Goal: Find specific page/section: Find specific page/section

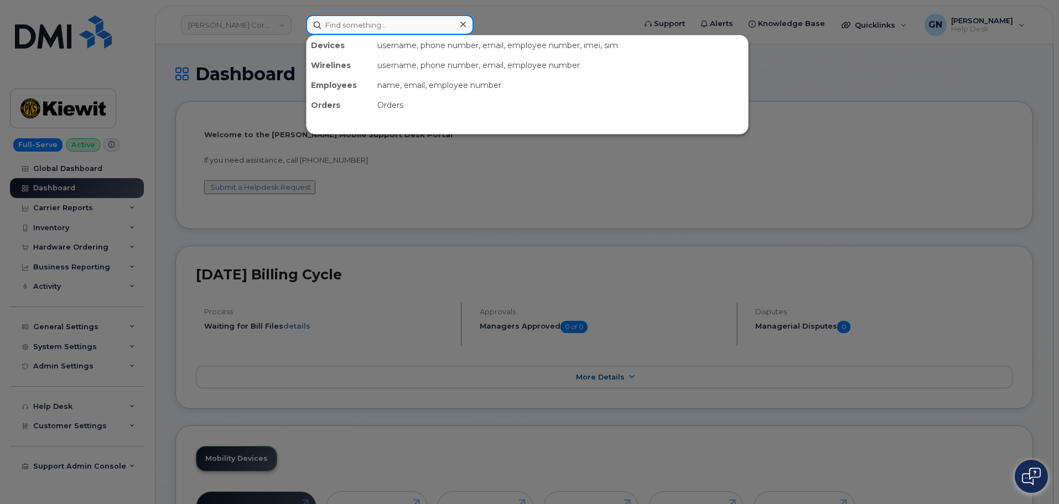
drag, startPoint x: 354, startPoint y: 32, endPoint x: 354, endPoint y: 22, distance: 9.4
click at [357, 25] on input at bounding box center [390, 25] width 168 height 20
paste input "9739192453"
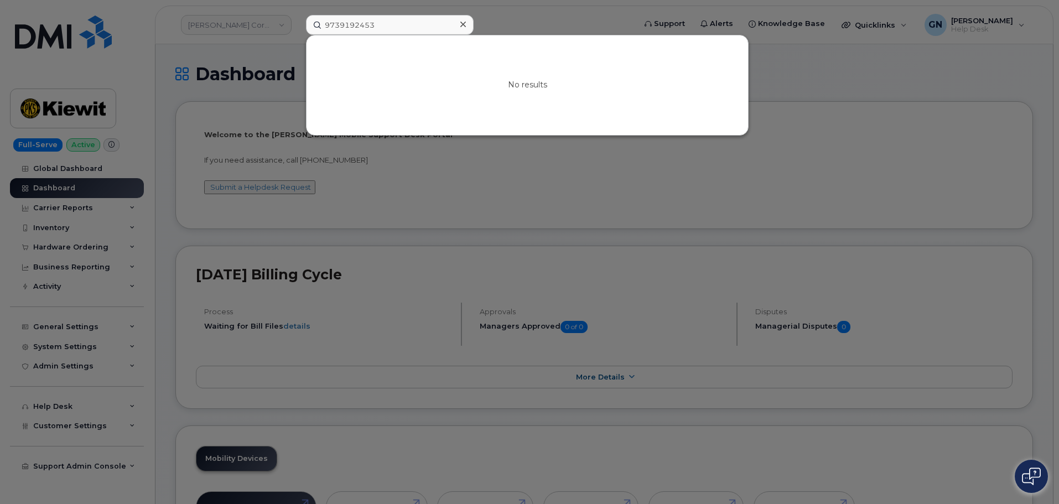
click at [650, 18] on div at bounding box center [529, 252] width 1059 height 504
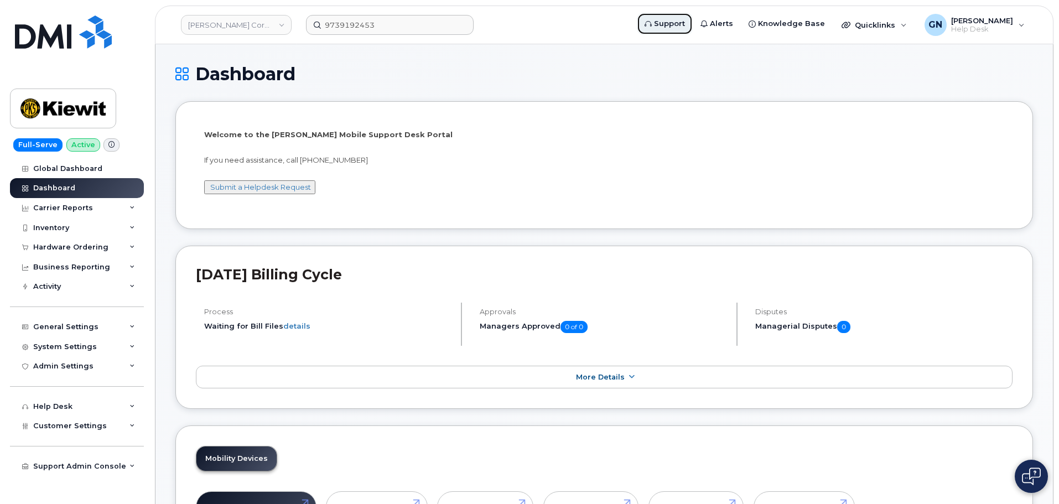
click at [661, 26] on span "Support" at bounding box center [669, 23] width 31 height 11
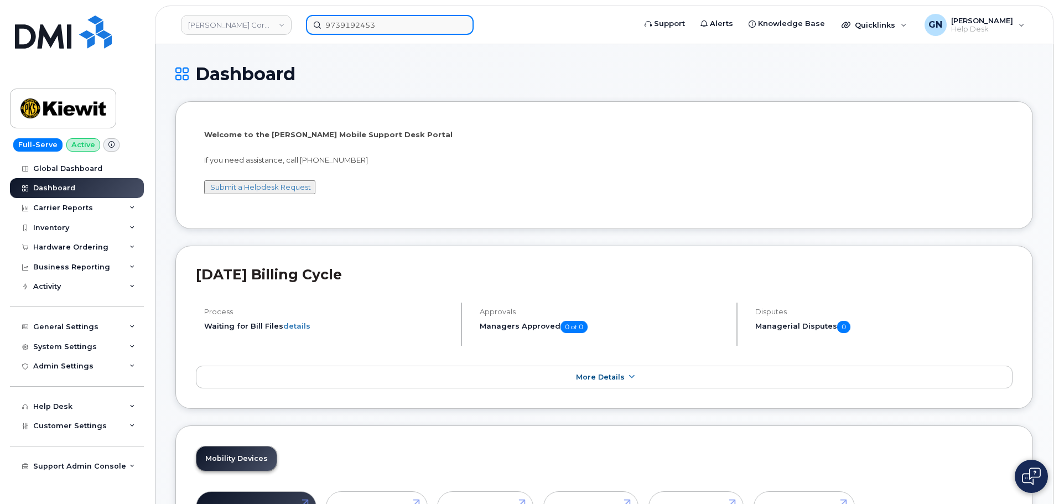
click at [345, 26] on input "9739192453" at bounding box center [390, 25] width 168 height 20
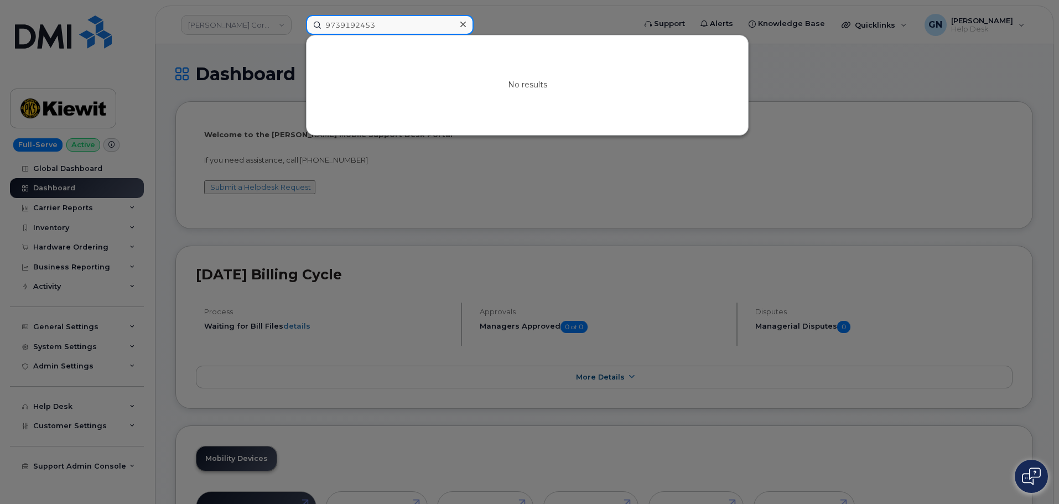
click at [347, 26] on input "9739192453" at bounding box center [390, 25] width 168 height 20
click at [394, 26] on input "9739192453" at bounding box center [390, 25] width 168 height 20
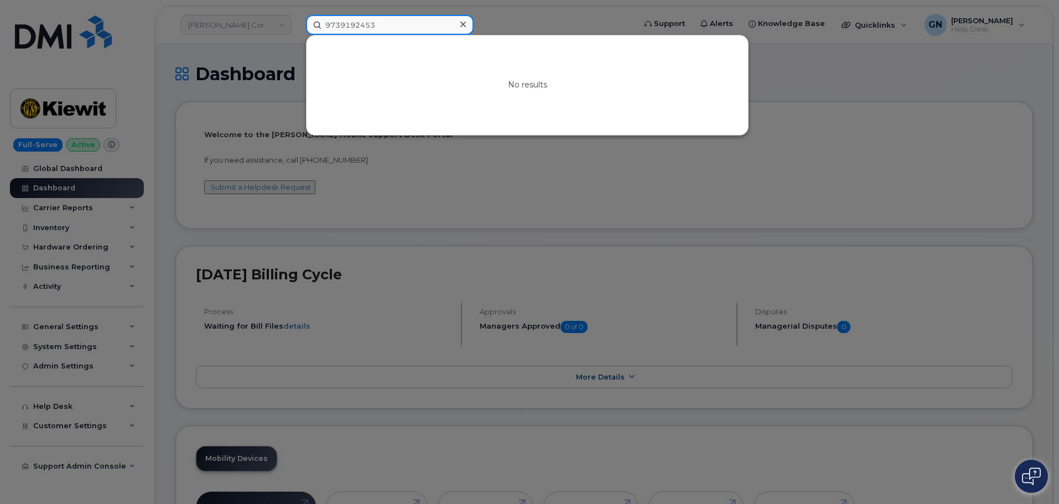
click at [386, 28] on input "9739192453" at bounding box center [390, 25] width 168 height 20
paste input "705262918"
type input "7052629183"
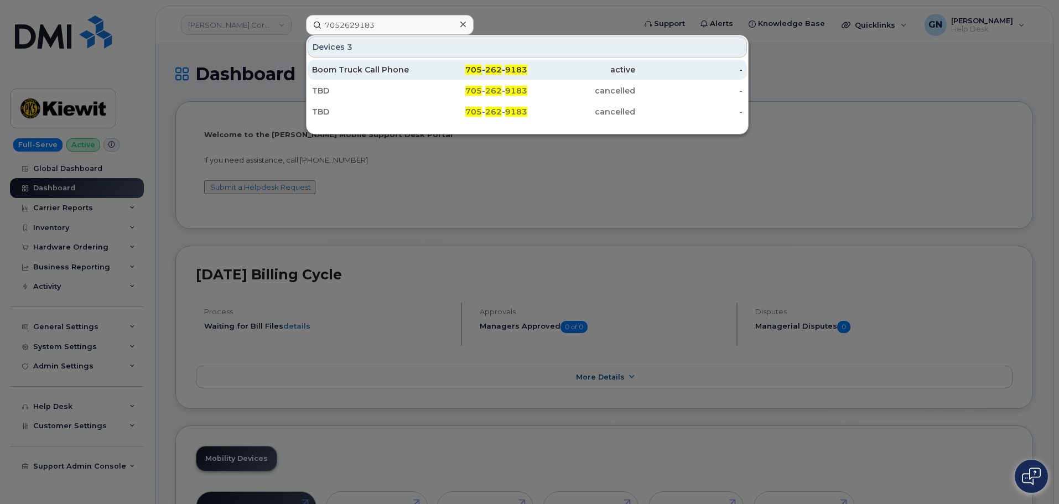
click at [429, 74] on div "705 - 262 - 9183" at bounding box center [474, 69] width 108 height 11
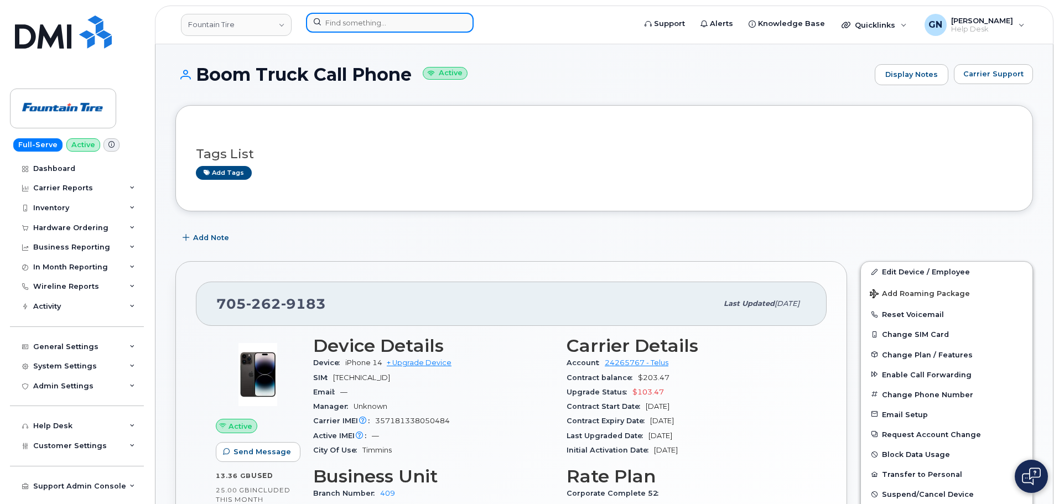
click at [339, 27] on input at bounding box center [390, 23] width 168 height 20
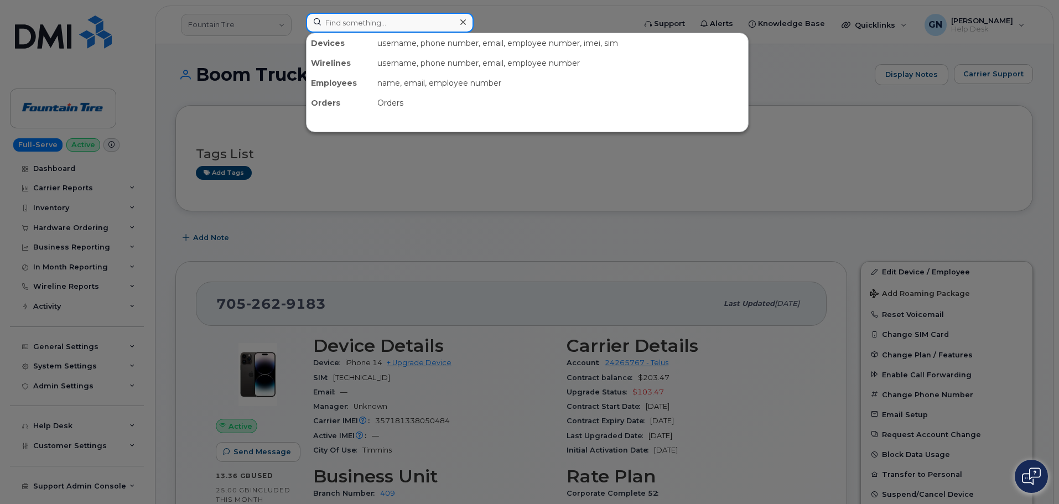
paste input "7052747878"
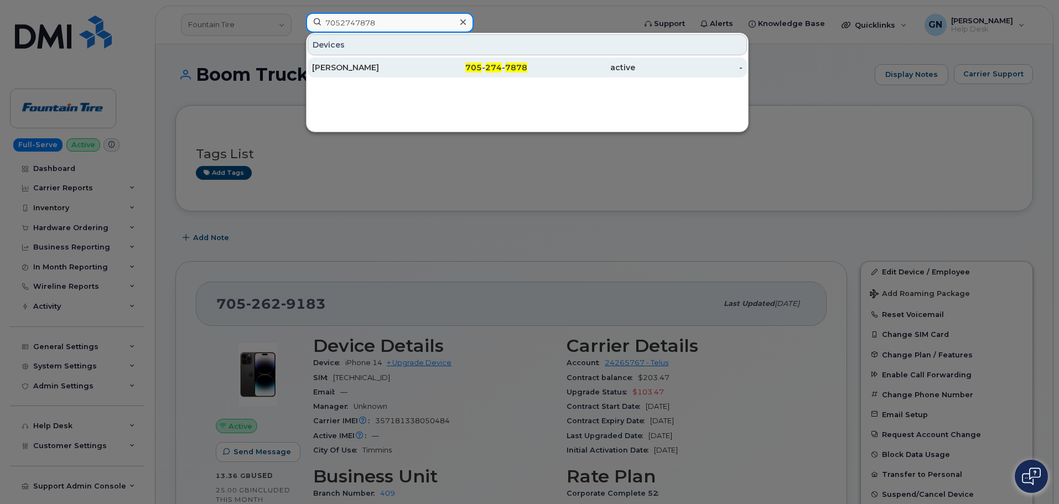
type input "7052747878"
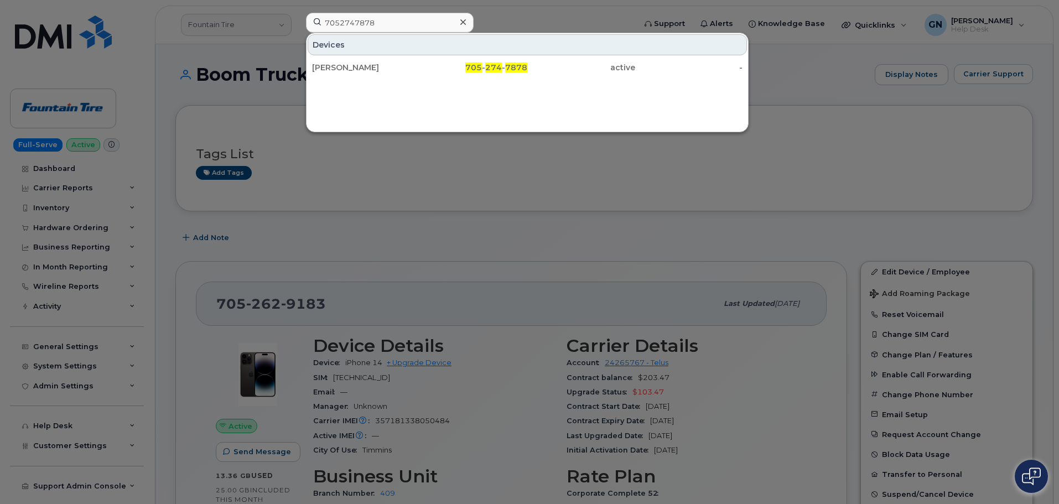
drag, startPoint x: 374, startPoint y: 66, endPoint x: 442, endPoint y: 136, distance: 97.4
click at [374, 66] on div "Phillip Archambault" at bounding box center [366, 67] width 108 height 11
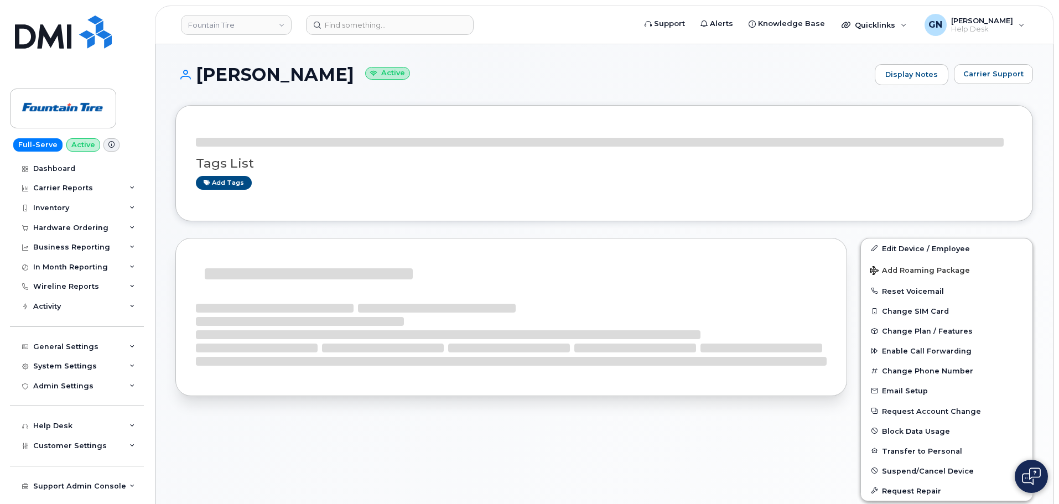
click at [235, 74] on h1 "Phillip Archambault Active" at bounding box center [522, 74] width 694 height 19
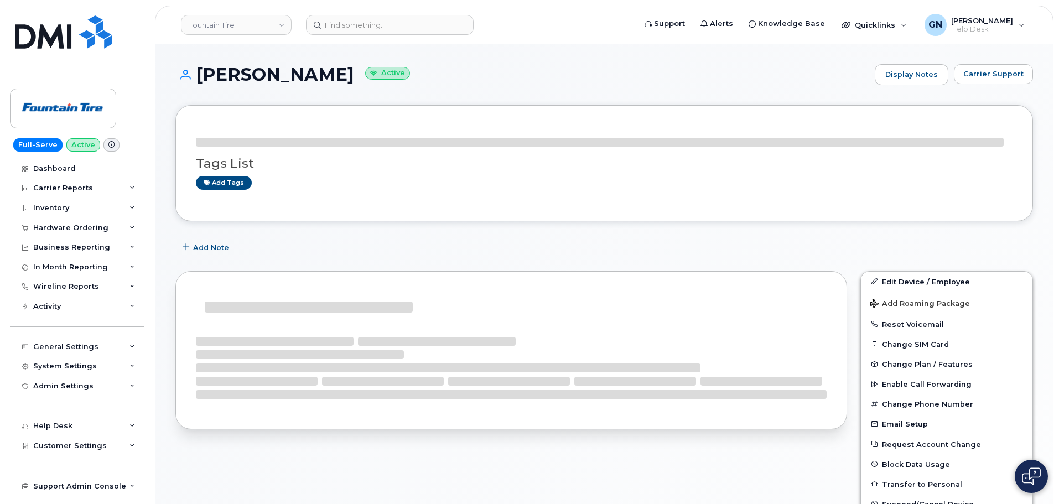
click at [234, 74] on h1 "Phillip Archambault Active" at bounding box center [522, 74] width 694 height 19
drag, startPoint x: 234, startPoint y: 74, endPoint x: 268, endPoint y: 73, distance: 34.9
click at [268, 73] on h1 "Phillip Archambault Active" at bounding box center [522, 74] width 694 height 19
copy h1 "Phillip Archambault"
